Goal: Task Accomplishment & Management: Use online tool/utility

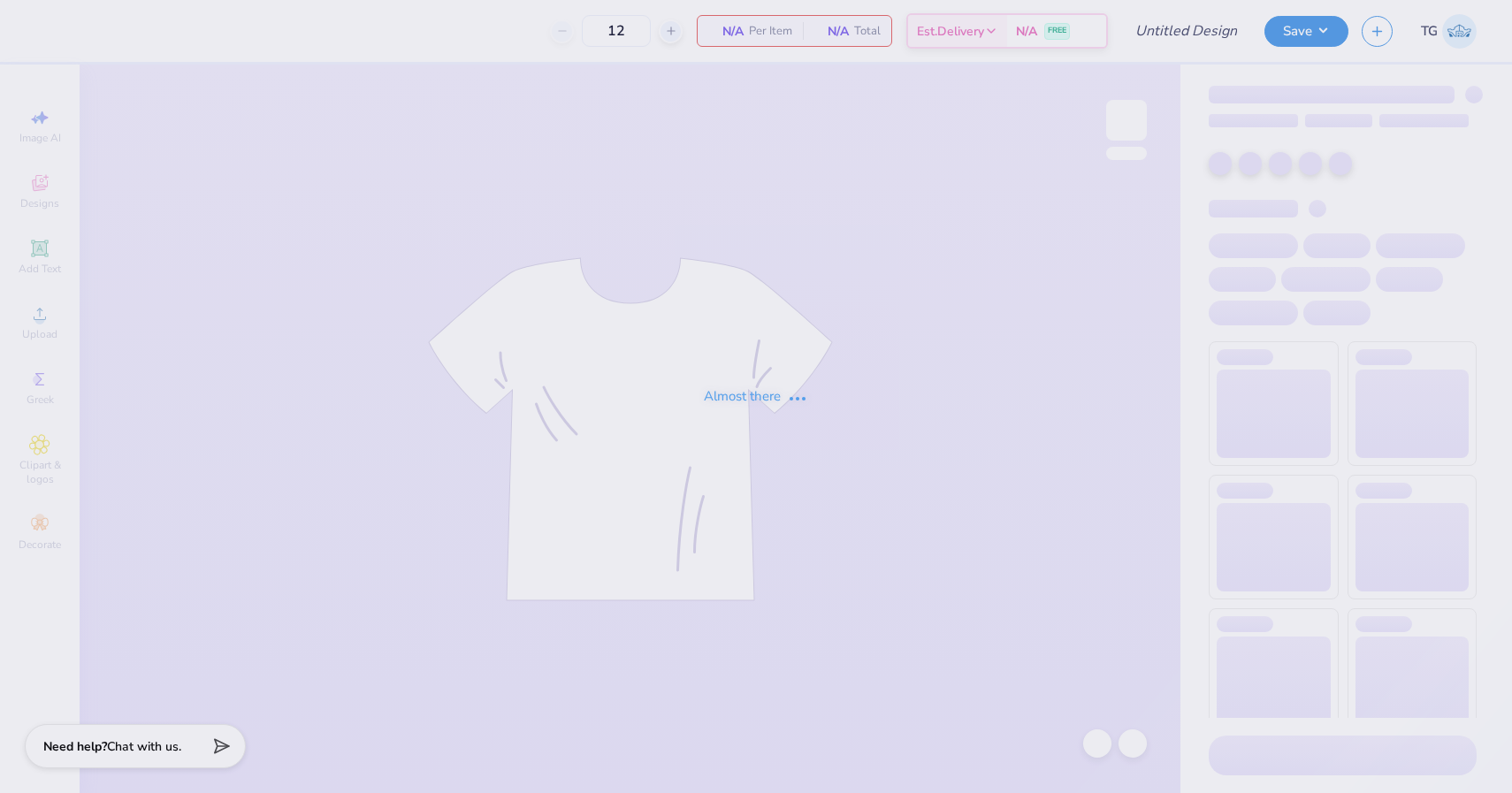
type input "50"
type input "possible fall merch 2025"
type input "100"
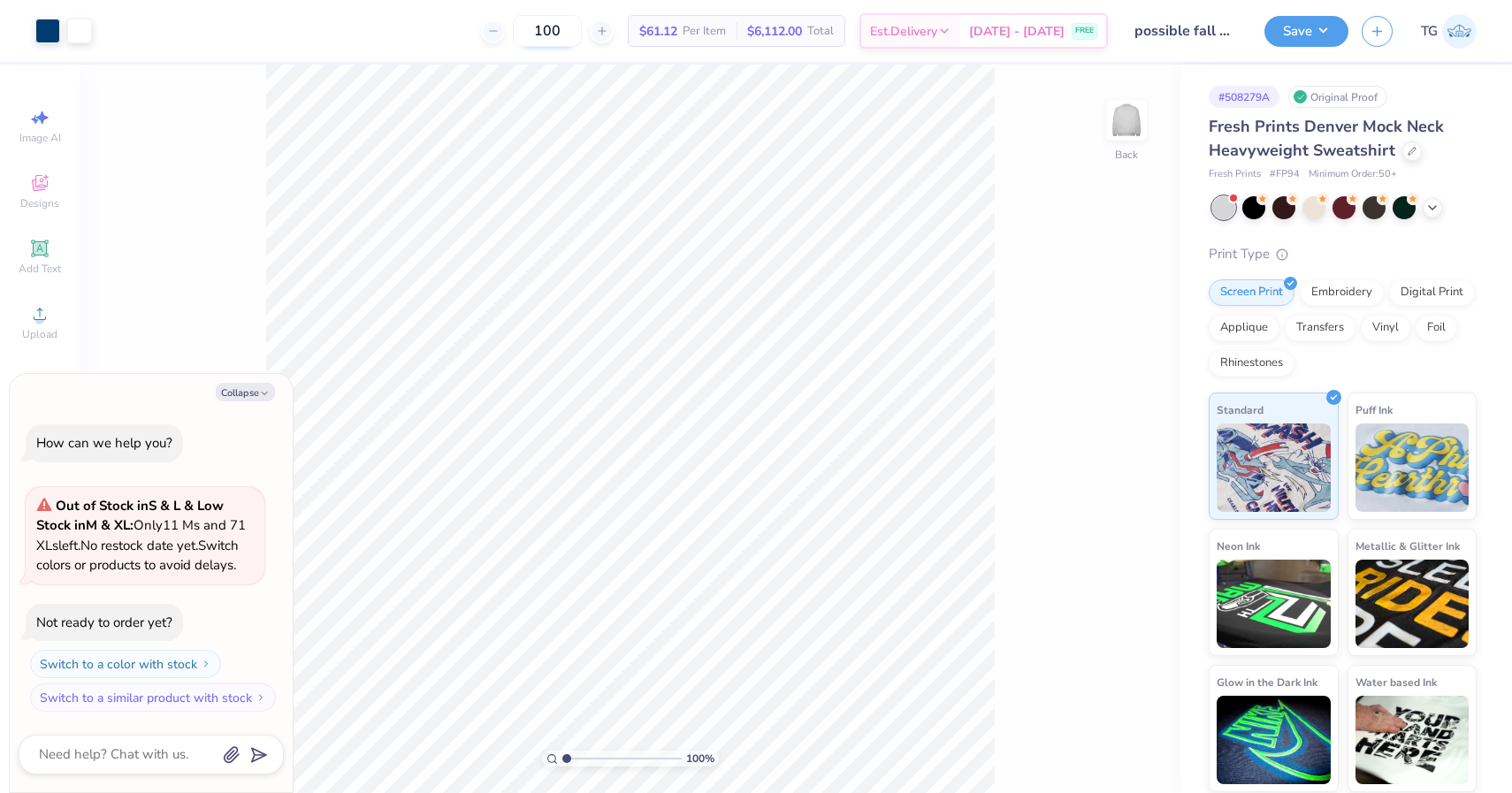
click at [567, 42] on input "100" at bounding box center [547, 31] width 69 height 32
click at [1428, 210] on icon at bounding box center [1432, 206] width 14 height 14
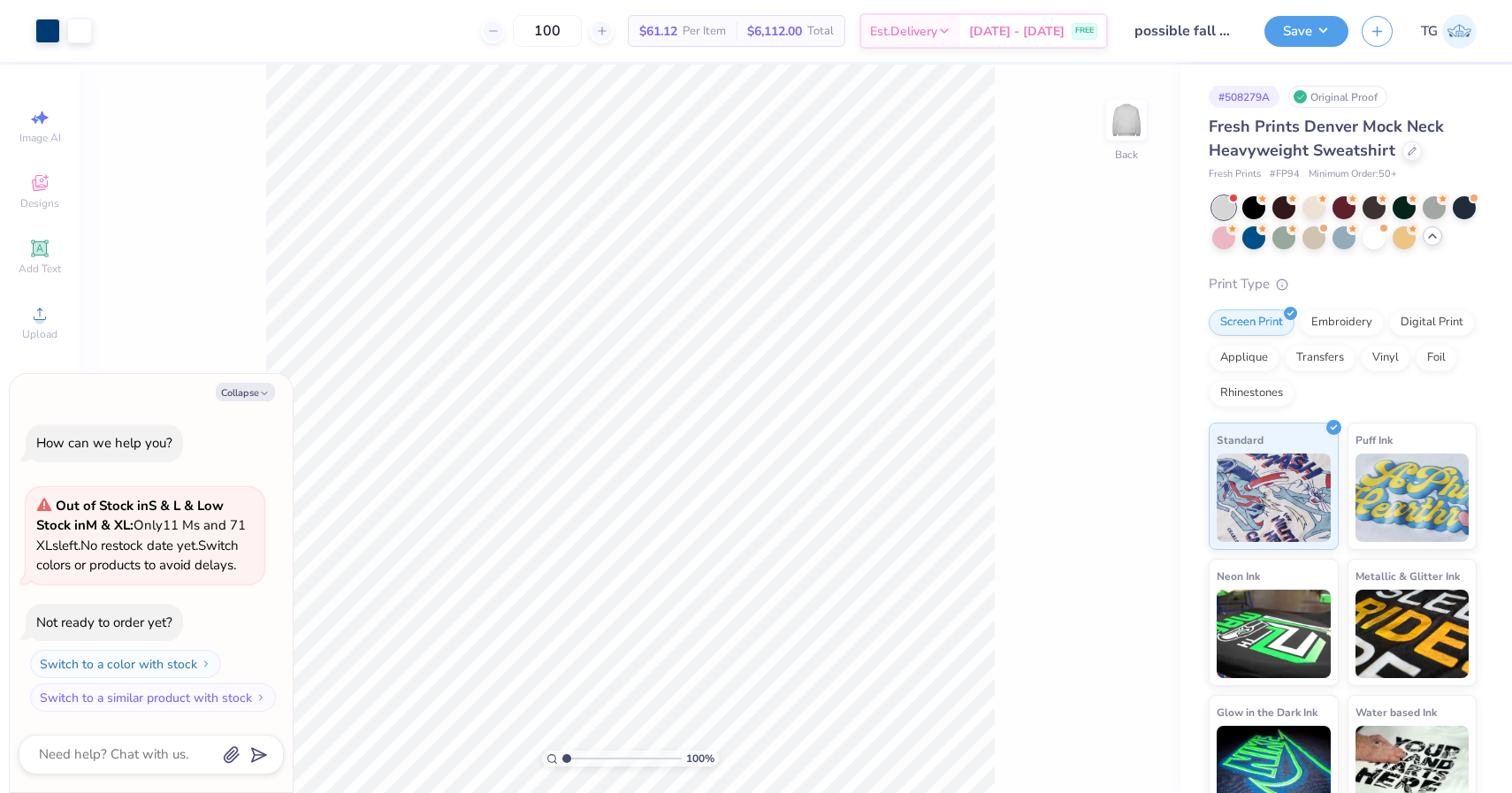
click at [1436, 239] on icon at bounding box center [1432, 236] width 14 height 14
type textarea "x"
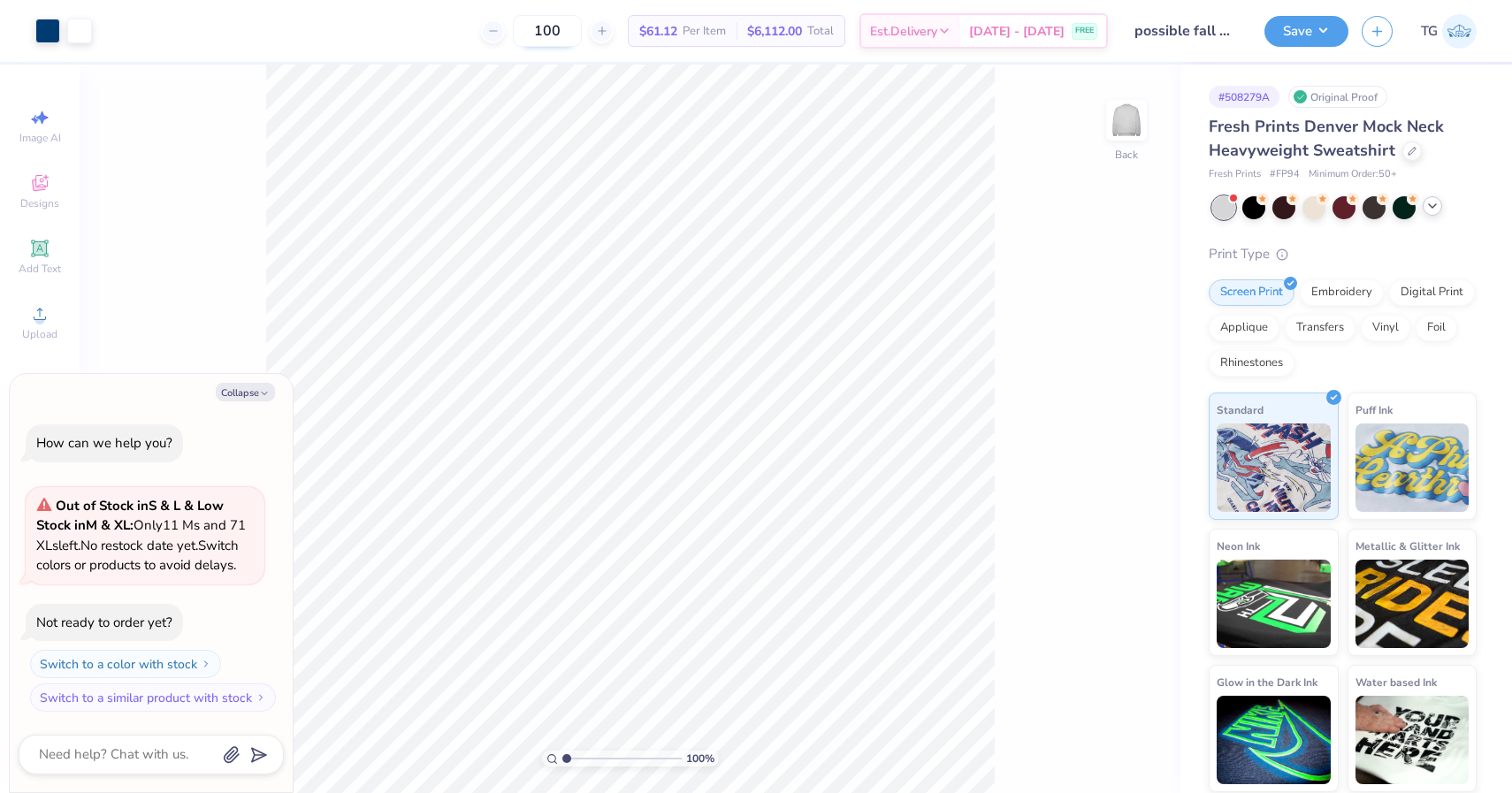
click at [565, 34] on input "100" at bounding box center [547, 31] width 69 height 32
type input "80"
